Goal: Task Accomplishment & Management: Manage account settings

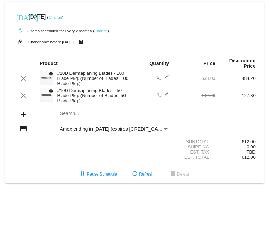
click at [104, 31] on link "Change" at bounding box center [100, 31] width 13 height 4
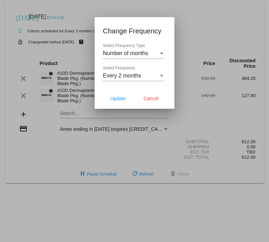
click at [104, 31] on h1 "Change Frequency" at bounding box center [134, 30] width 63 height 11
drag, startPoint x: 150, startPoint y: 97, endPoint x: 118, endPoint y: 58, distance: 49.8
click at [149, 97] on span "Cancel" at bounding box center [150, 98] width 15 height 5
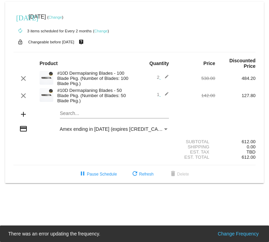
click at [62, 17] on link "Change" at bounding box center [54, 17] width 13 height 4
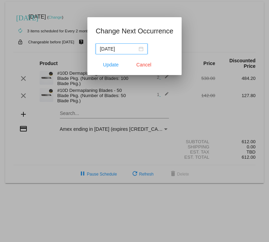
click at [141, 48] on div "[DATE]" at bounding box center [122, 49] width 44 height 8
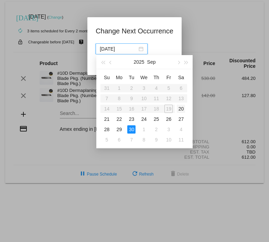
click at [180, 108] on div "20" at bounding box center [181, 108] width 8 height 8
type input "[DATE]"
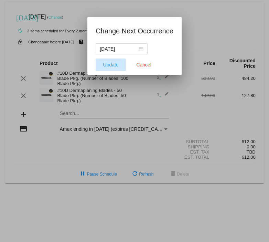
click at [110, 64] on span "Update" at bounding box center [110, 64] width 15 height 5
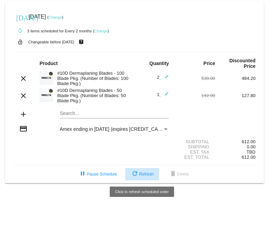
click at [145, 168] on button "refresh Refresh" at bounding box center [142, 174] width 34 height 12
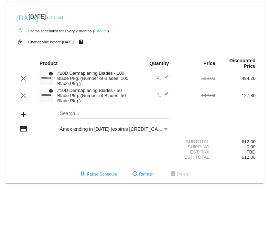
click at [62, 18] on link "Change" at bounding box center [54, 17] width 13 height 4
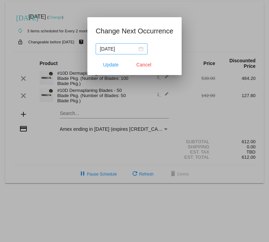
click at [142, 49] on div "[DATE]" at bounding box center [122, 49] width 44 height 8
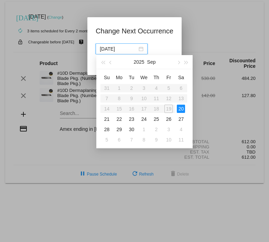
click at [180, 108] on div "20" at bounding box center [181, 108] width 8 height 8
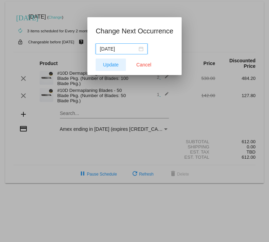
click at [114, 67] on span "Update" at bounding box center [110, 64] width 15 height 5
